Goal: Transaction & Acquisition: Purchase product/service

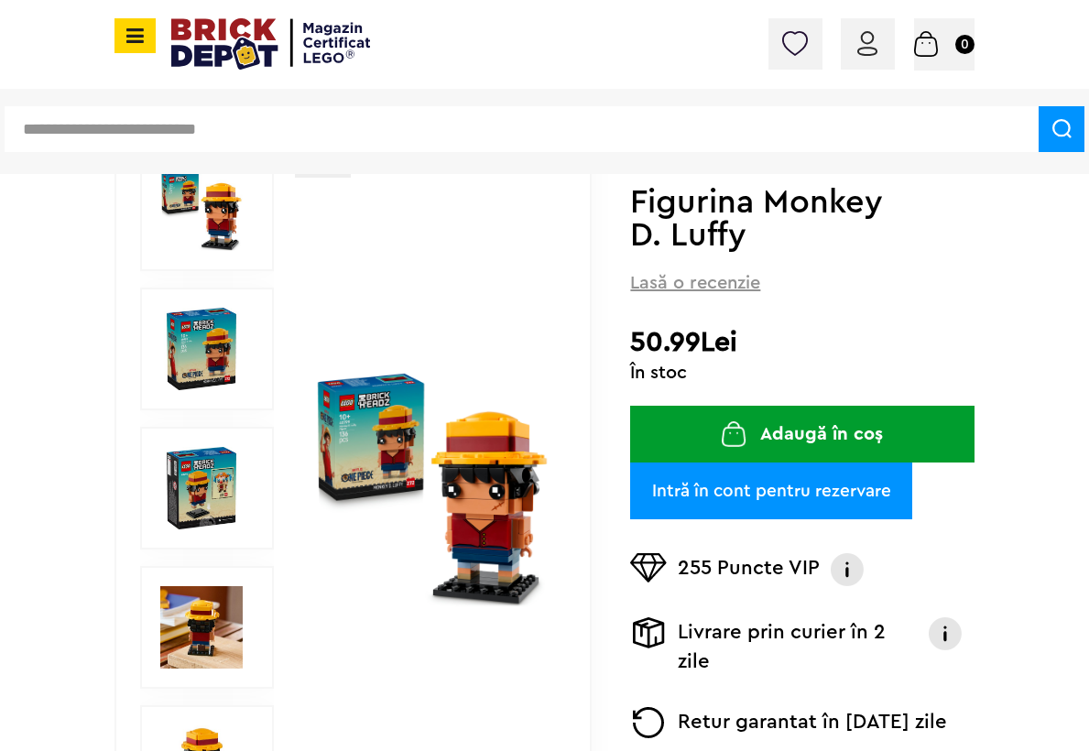
scroll to position [223, 0]
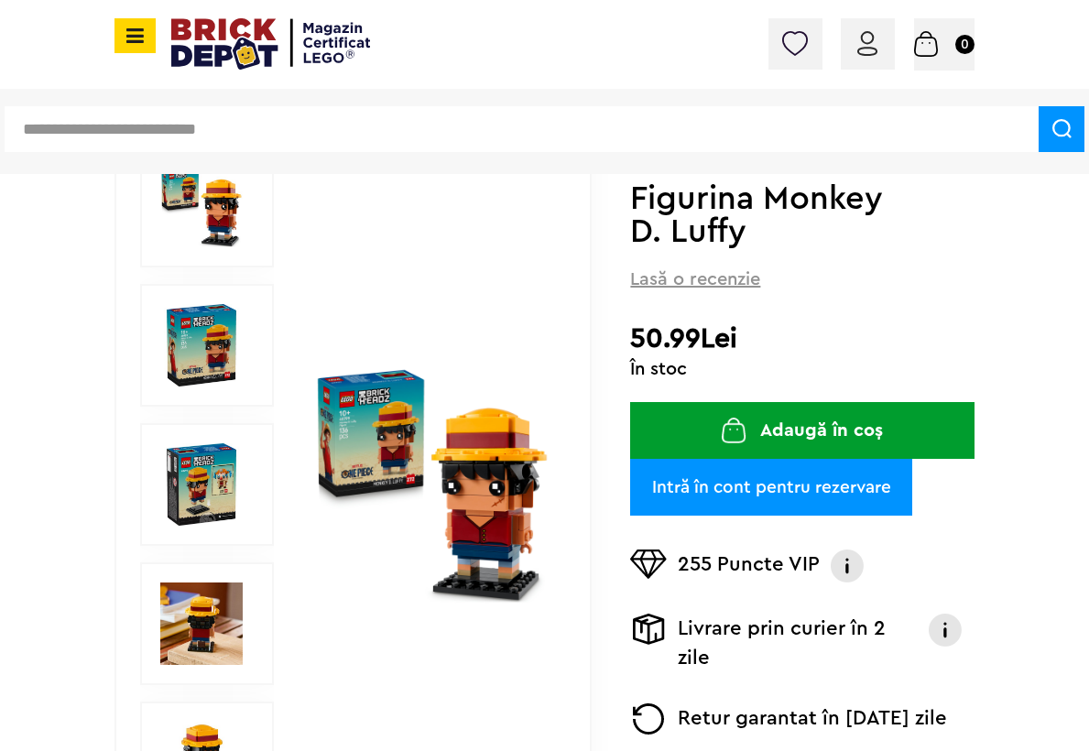
click at [468, 565] on img at bounding box center [432, 484] width 236 height 236
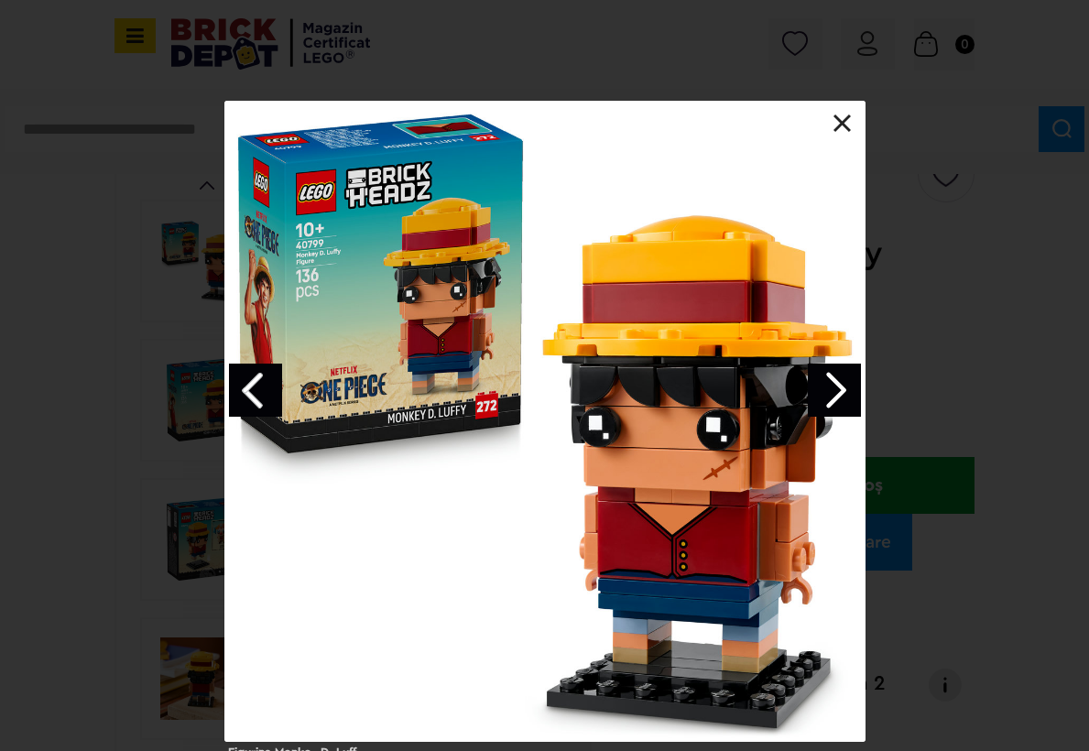
scroll to position [159, 0]
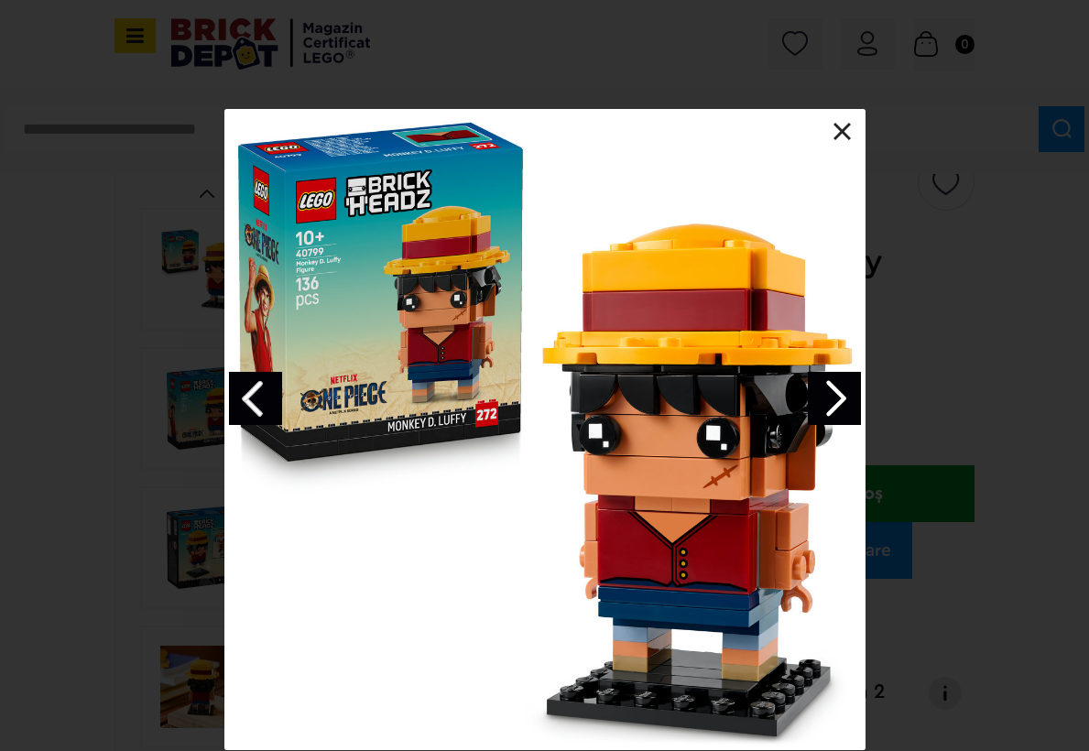
click at [844, 415] on link "Next image" at bounding box center [834, 398] width 53 height 53
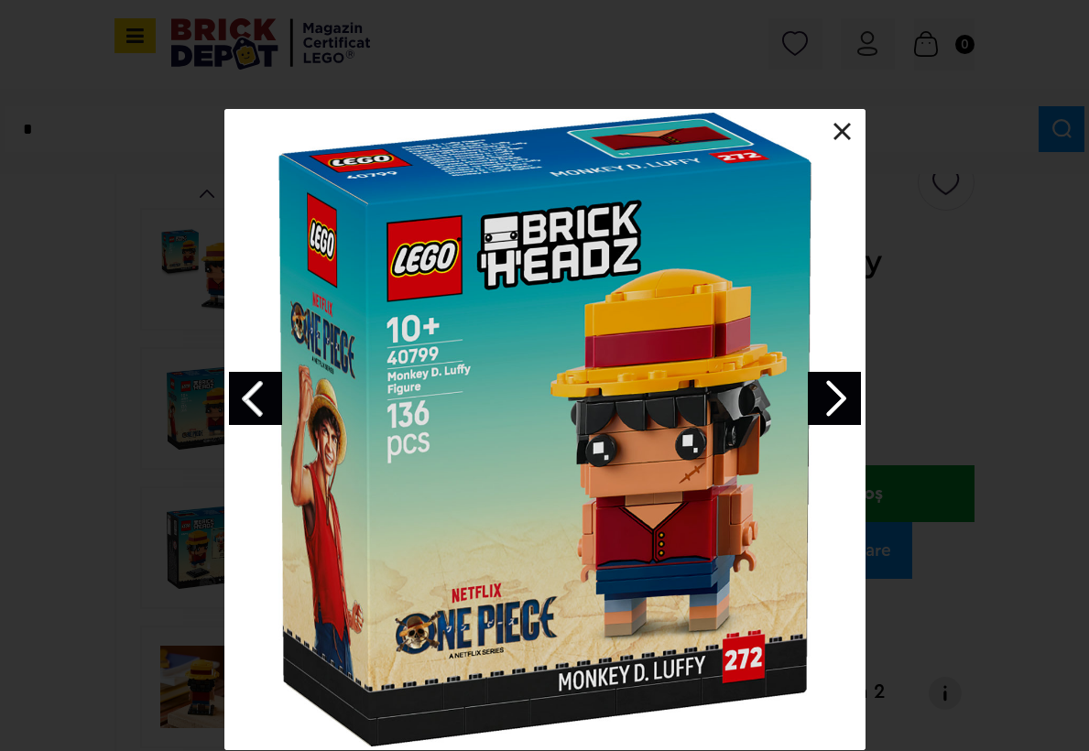
type input "**"
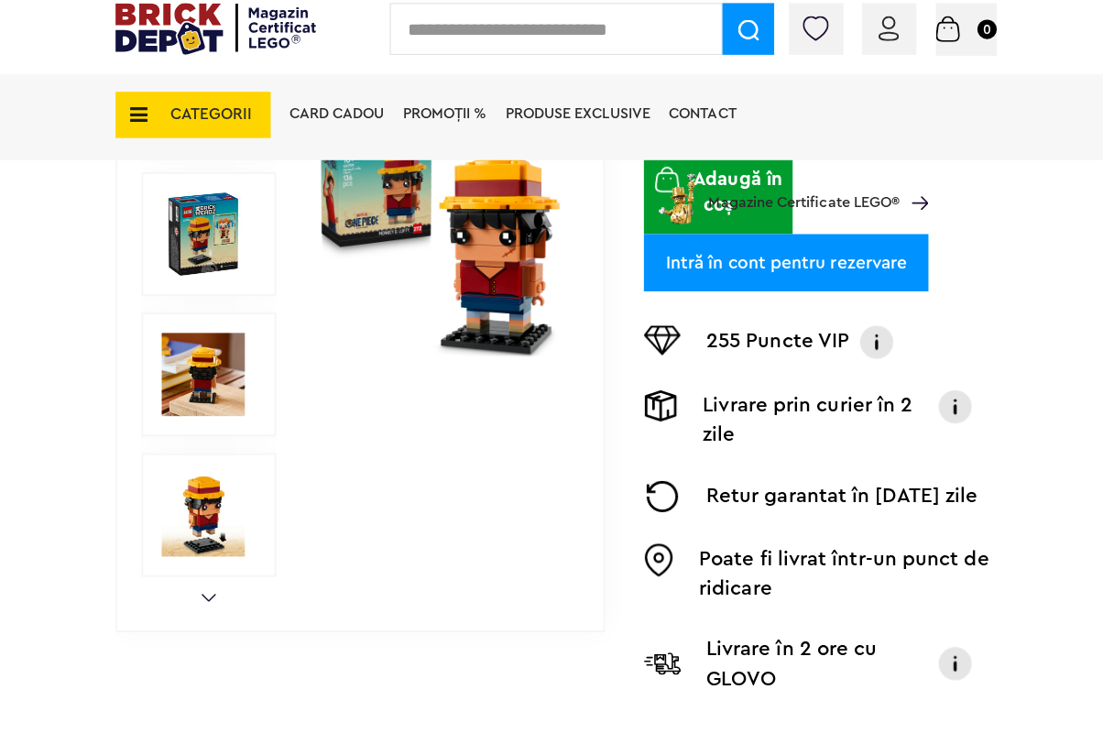
click at [201, 528] on img at bounding box center [201, 526] width 82 height 82
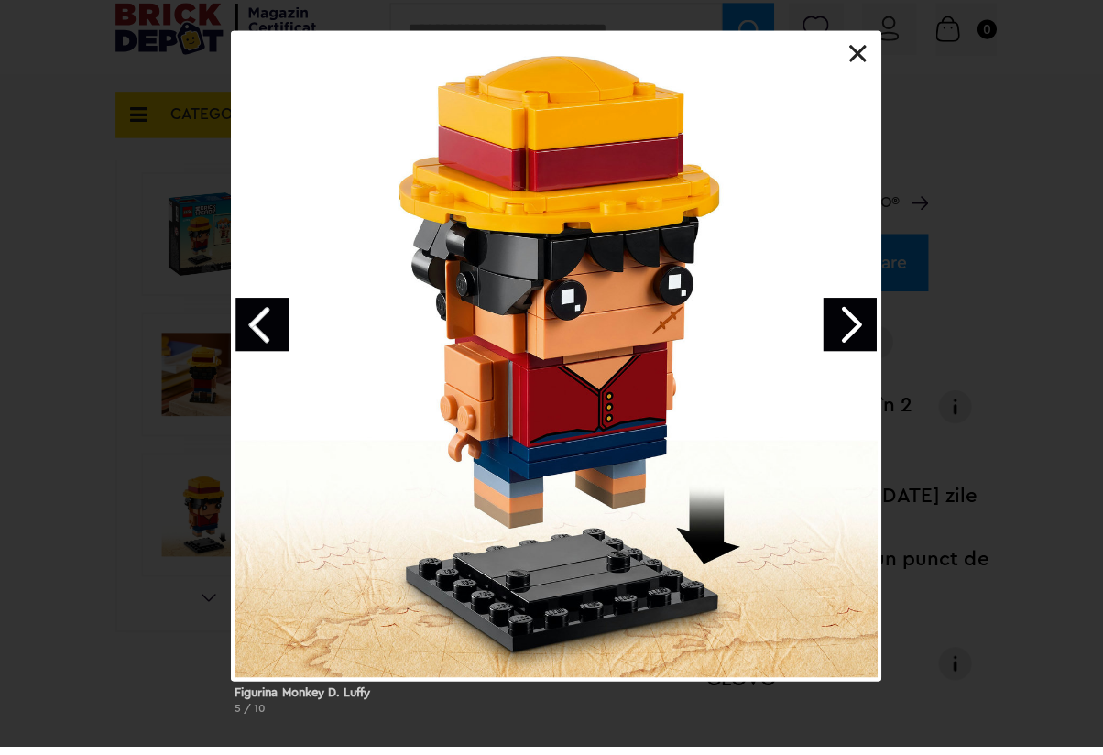
click at [849, 71] on link at bounding box center [851, 69] width 18 height 18
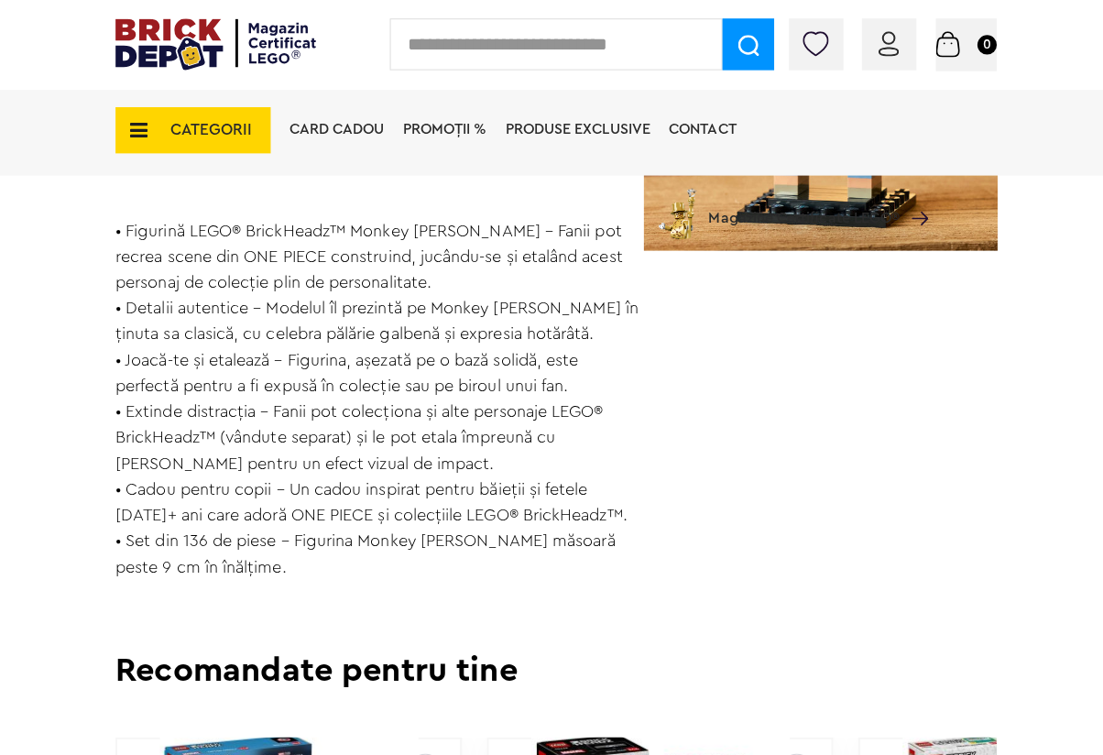
scroll to position [1411, 0]
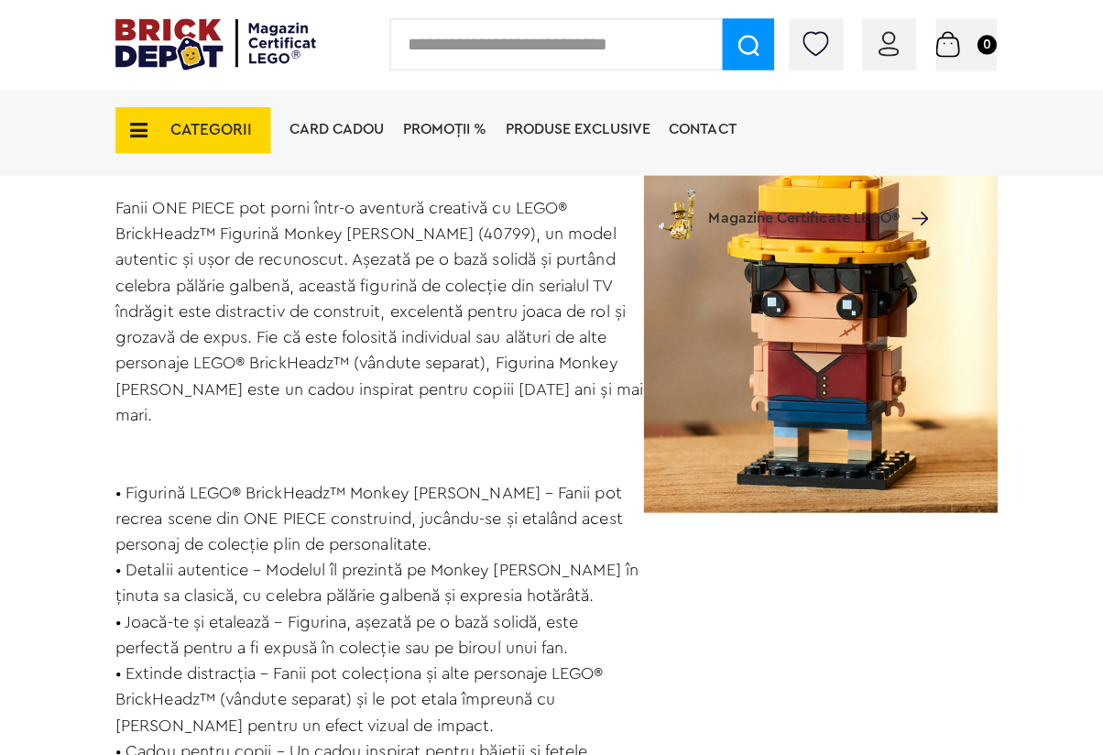
click at [539, 41] on input "text" at bounding box center [552, 43] width 330 height 51
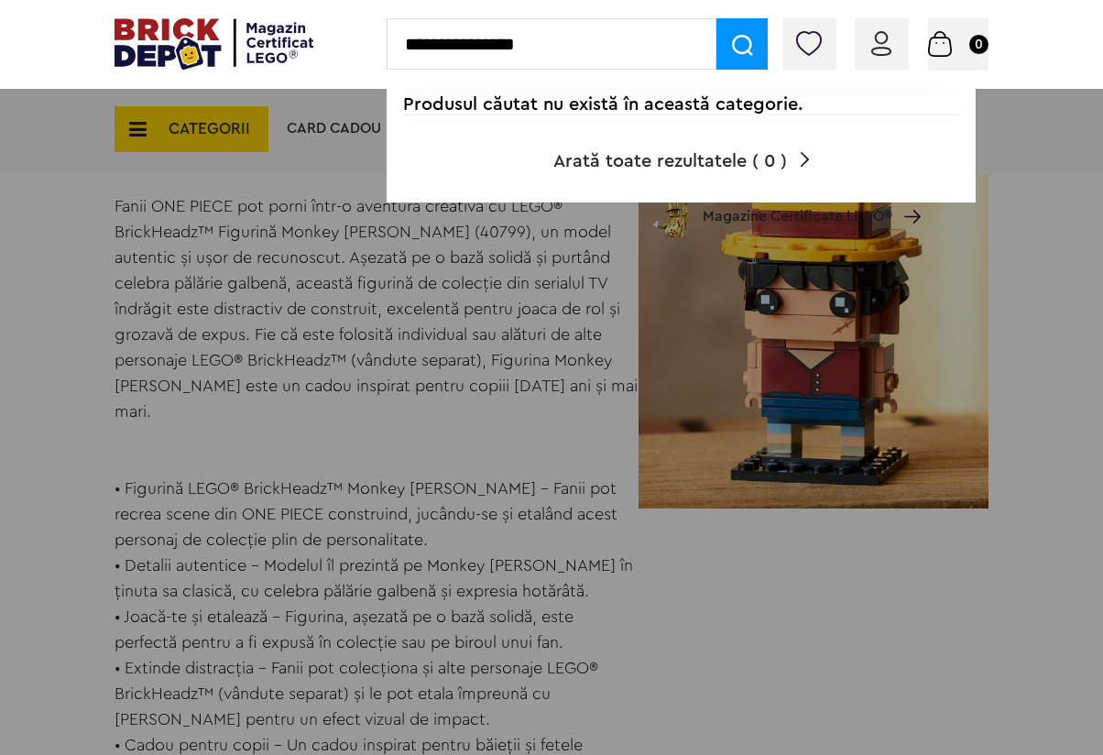
type input "**********"
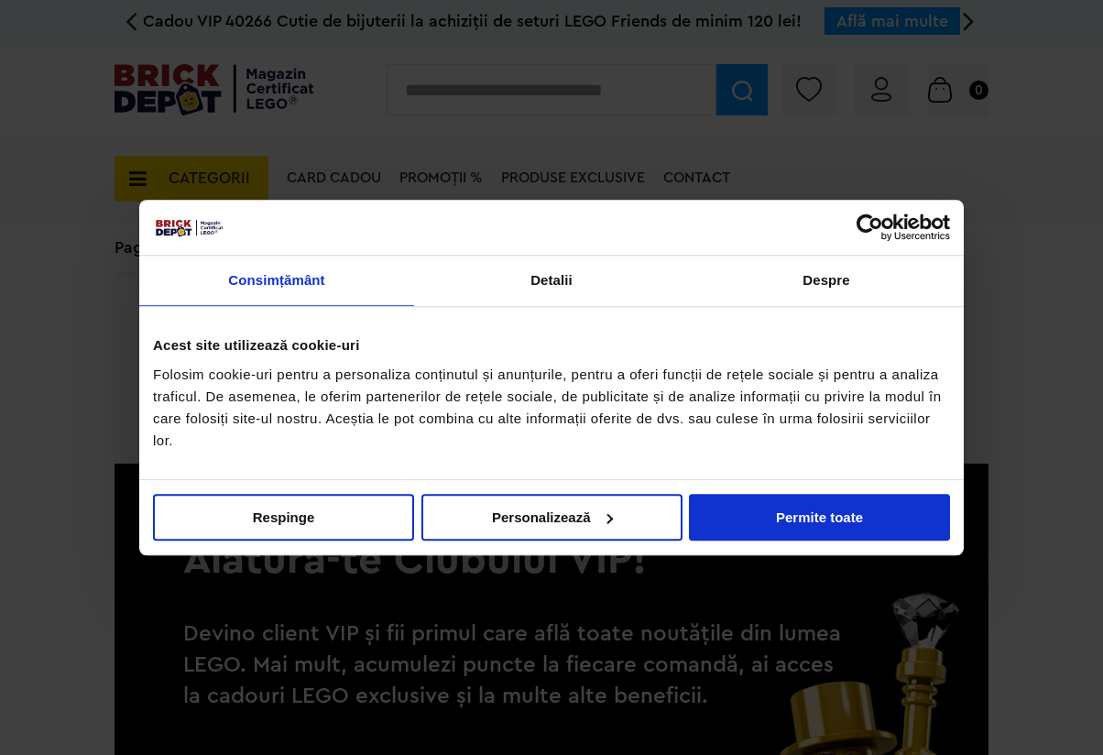
click at [753, 146] on div at bounding box center [551, 377] width 1103 height 755
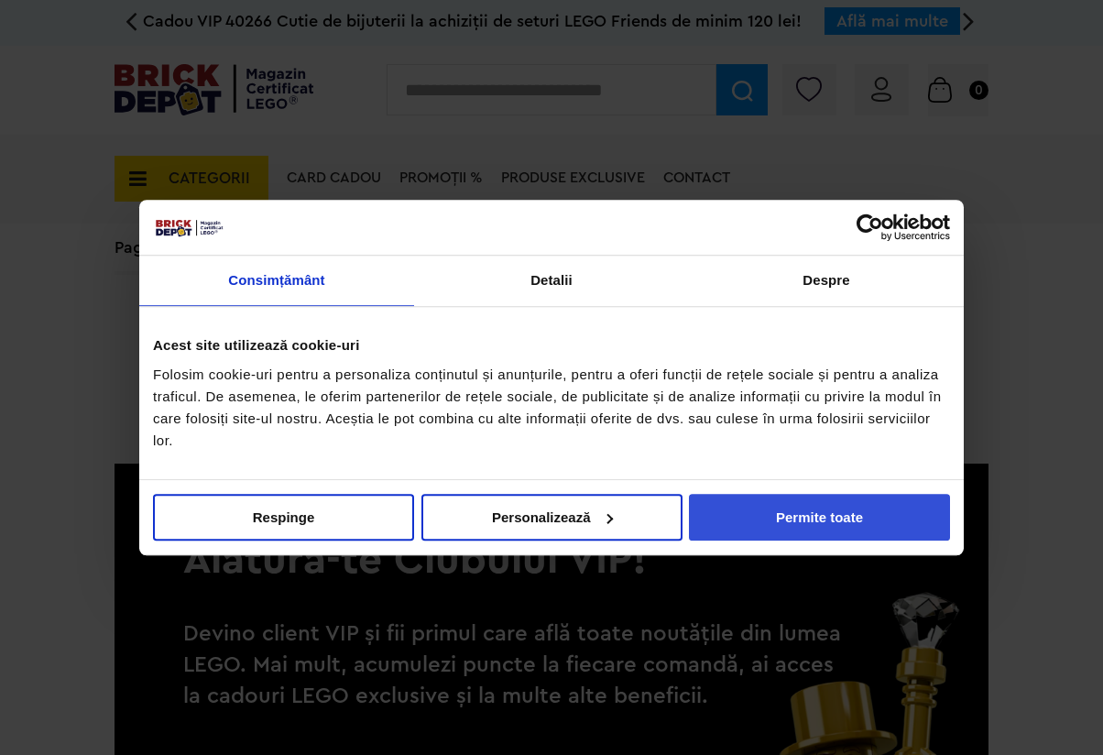
click at [773, 508] on button "Permite toate" at bounding box center [819, 517] width 261 height 47
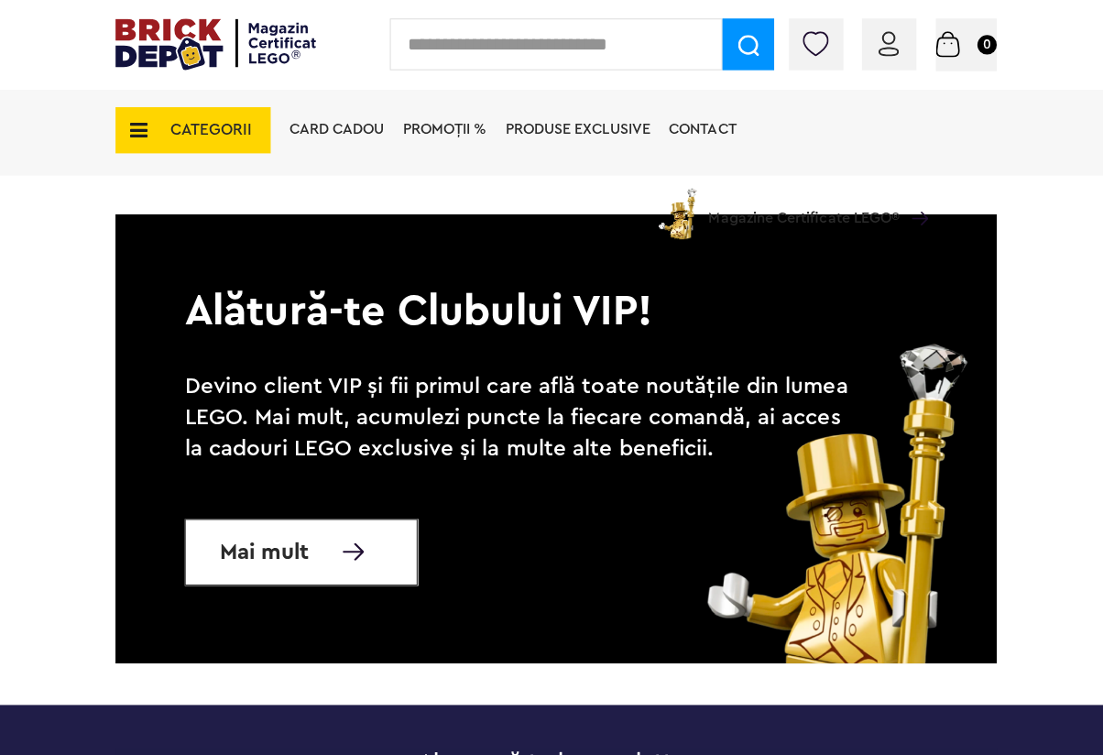
scroll to position [288, 0]
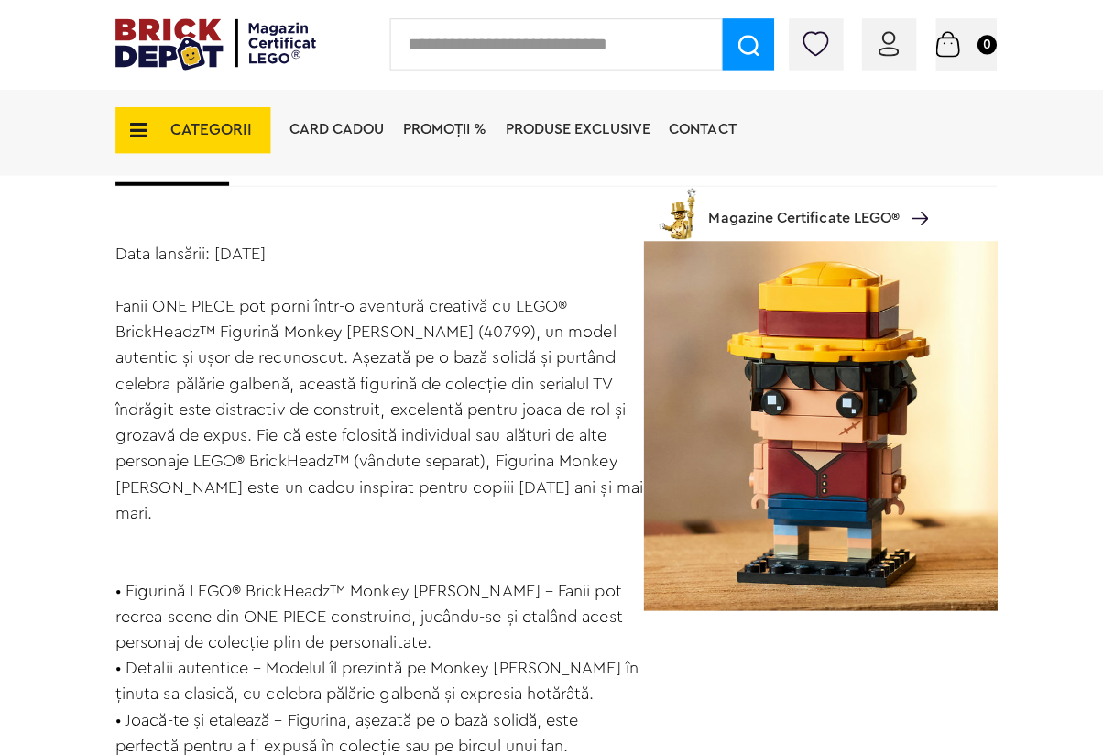
scroll to position [1312, 0]
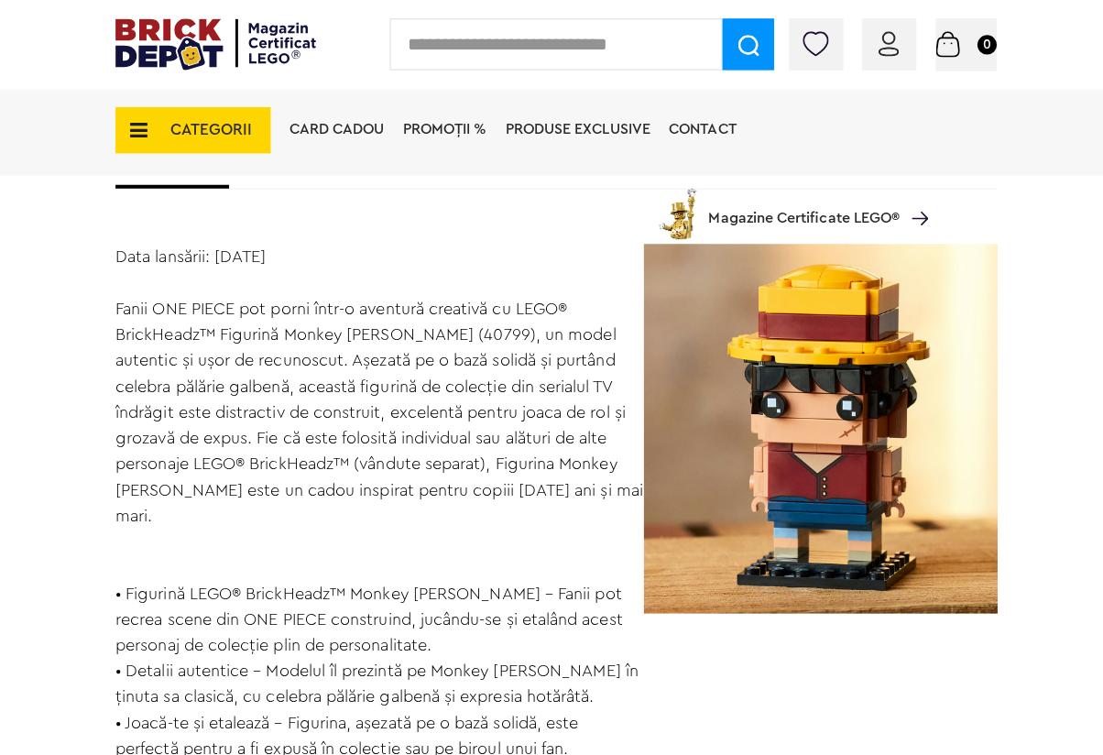
click at [750, 472] on img at bounding box center [821, 425] width 366 height 366
click at [832, 443] on img at bounding box center [821, 425] width 366 height 366
click at [578, 553] on div "Data lansării: 1 August 2025 Fanii ONE PIECE pot porni într-o aventură creativă…" at bounding box center [376, 588] width 524 height 692
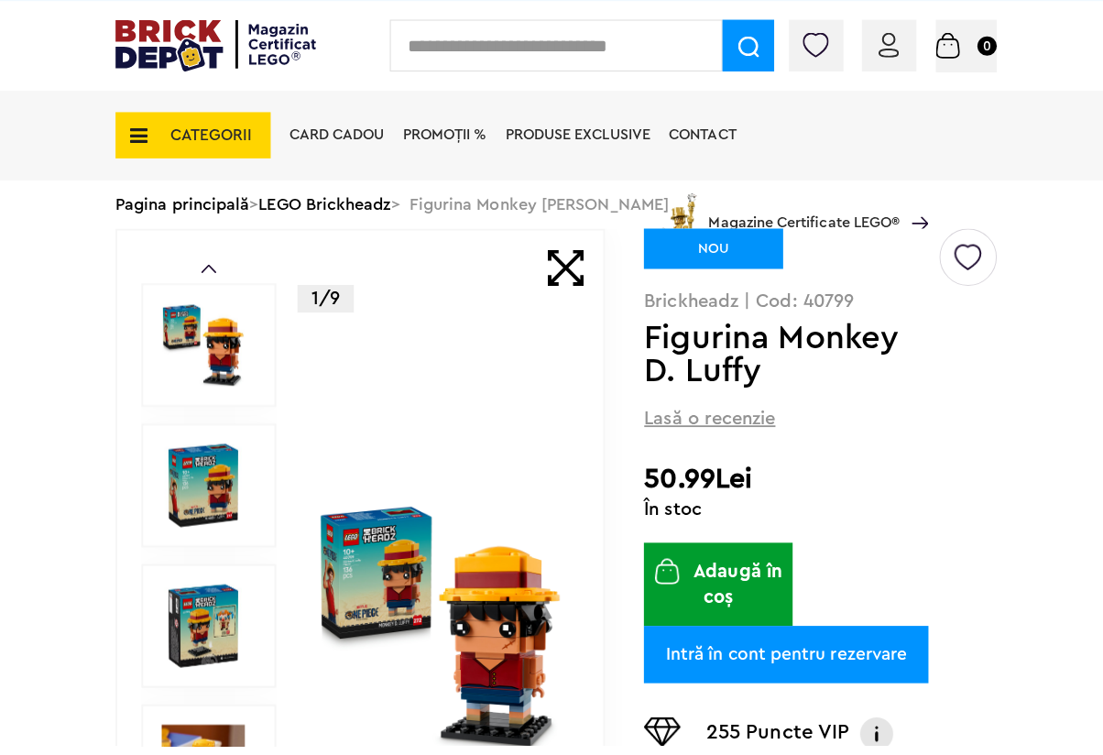
scroll to position [29, 0]
click at [524, 568] on img at bounding box center [436, 636] width 245 height 245
